Goal: Task Accomplishment & Management: Complete application form

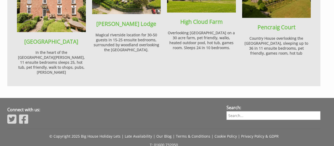
scroll to position [597, 0]
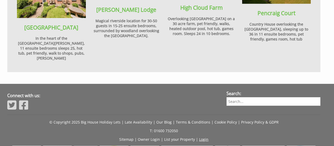
click at [204, 137] on link "Login" at bounding box center [203, 139] width 9 height 5
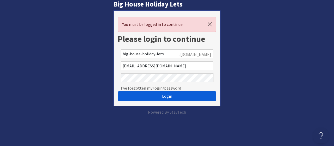
click at [170, 97] on span "Login" at bounding box center [167, 95] width 10 height 5
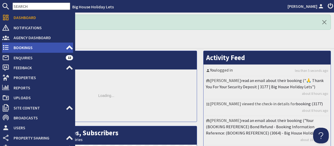
click at [23, 45] on span "Bookings" at bounding box center [37, 47] width 56 height 8
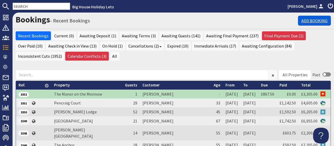
click at [307, 20] on link "Add Booking" at bounding box center [314, 21] width 33 height 10
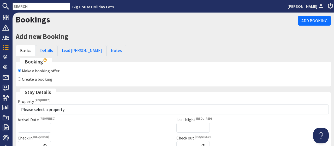
scroll to position [8, 0]
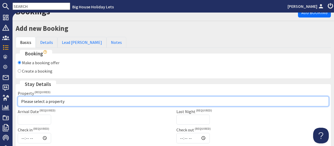
select select "609"
click option "[PERSON_NAME][GEOGRAPHIC_DATA]" at bounding box center [0, 0] width 0 height 0
checkbox input "true"
type input "16:00"
type input "10:00"
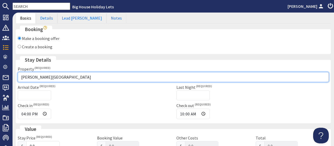
scroll to position [73, 0]
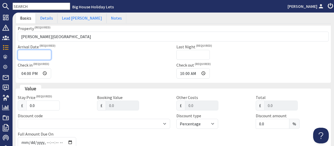
click at [35, 54] on input "Arrival Date" at bounding box center [34, 55] width 33 height 10
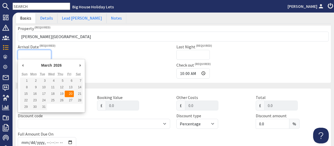
type input "[DATE]"
type input "[DATE]T23:59:59"
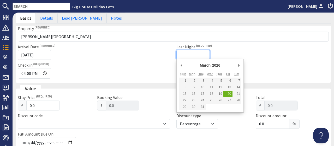
click at [183, 57] on input "Last Night" at bounding box center [193, 55] width 33 height 10
type input "[DATE]"
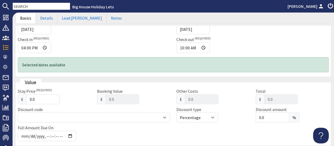
scroll to position [105, 0]
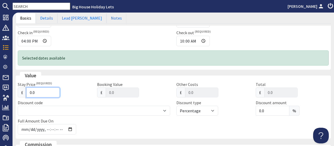
click at [40, 91] on input "0.0" at bounding box center [42, 92] width 33 height 10
type input "0"
type input "0.00"
type input "3"
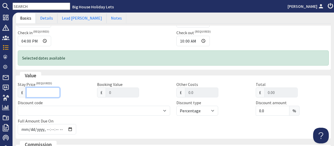
type input "3"
type input "3.00"
type input "37"
type input "37.00"
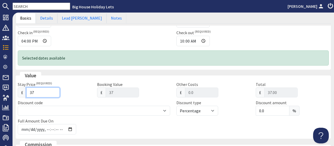
type input "370"
type input "370.00"
type input "3705"
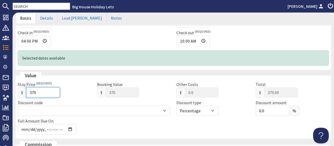
type input "3705.00"
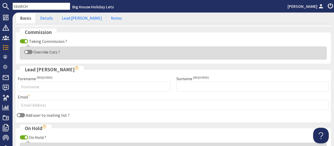
scroll to position [218, 0]
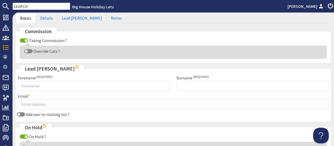
type input "3705"
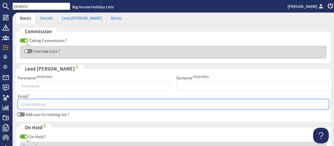
paste input "[PERSON_NAME] <[EMAIL_ADDRESS][DOMAIN_NAME]>"
type input "[PERSON_NAME] <[EMAIL_ADDRESS][DOMAIN_NAME]>"
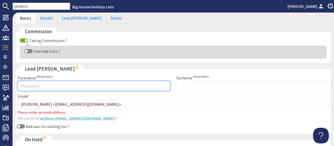
click at [50, 85] on input "Forename" at bounding box center [94, 86] width 152 height 10
type input "[PERSON_NAME]"
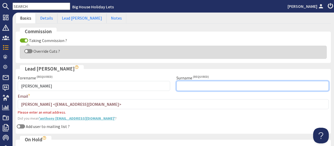
scroll to position [219, 0]
click at [187, 84] on input "Surname" at bounding box center [253, 86] width 152 height 10
type input "[PERSON_NAME]"
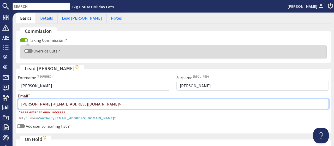
click at [49, 100] on input "[PERSON_NAME] <[EMAIL_ADDRESS][DOMAIN_NAME]>" at bounding box center [173, 104] width 311 height 10
click at [66, 101] on input "[EMAIL_ADDRESS][DOMAIN_NAME]>" at bounding box center [173, 104] width 311 height 10
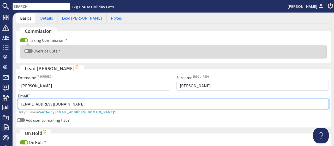
type input "[EMAIL_ADDRESS][DOMAIN_NAME]"
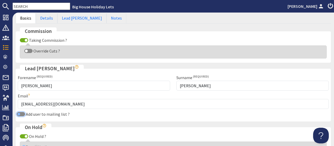
click at [23, 118] on fieldset "Lead [PERSON_NAME] Forename [PERSON_NAME] Surname [PERSON_NAME] Email [EMAIL_AD…" at bounding box center [173, 93] width 315 height 57
click at [21, 113] on input "Add user to mailing list ?" at bounding box center [21, 114] width 8 height 4
checkbox input "true"
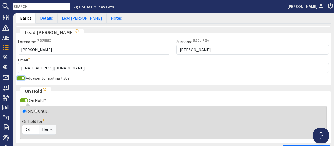
scroll to position [275, 0]
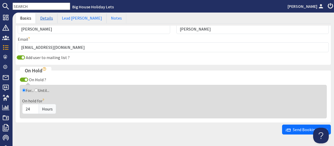
click at [44, 17] on link "Details" at bounding box center [47, 18] width 22 height 11
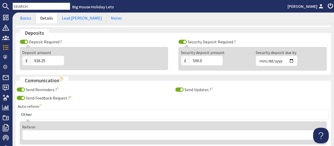
scroll to position [129, 0]
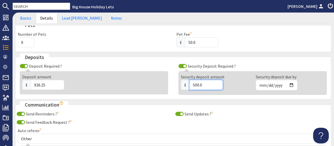
click at [206, 84] on input "500.0" at bounding box center [206, 85] width 33 height 10
type input "5"
type input "750"
click at [144, 108] on fieldset "Communication Send Reminders ? The lead [PERSON_NAME] will be sent reminders wh…" at bounding box center [173, 137] width 315 height 72
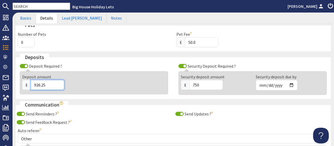
click at [51, 84] on input "926.25" at bounding box center [47, 85] width 33 height 10
type input "9"
type input "967"
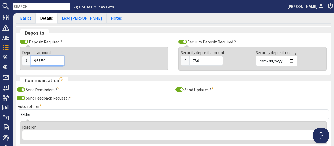
scroll to position [185, 0]
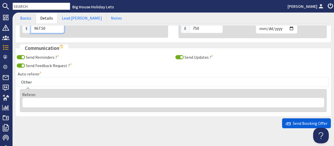
type input "967.50"
click at [300, 122] on span "Send Booking Offer" at bounding box center [307, 123] width 42 height 5
